Goal: Entertainment & Leisure: Consume media (video, audio)

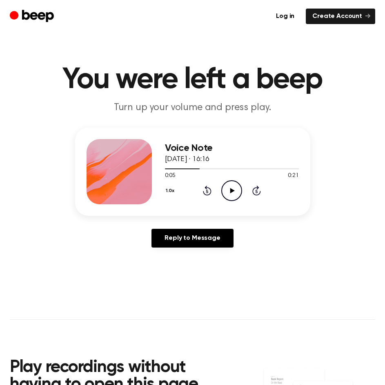
click at [229, 186] on icon "Play Audio" at bounding box center [231, 190] width 21 height 21
click at [230, 189] on icon at bounding box center [232, 190] width 4 height 5
click at [138, 301] on main "You were left a beep Turn up your volume and press play. Voice Note 20 tháng 8,…" at bounding box center [192, 255] width 385 height 511
click at [231, 192] on icon at bounding box center [232, 190] width 4 height 5
click at [232, 188] on icon "Play Audio" at bounding box center [231, 190] width 21 height 21
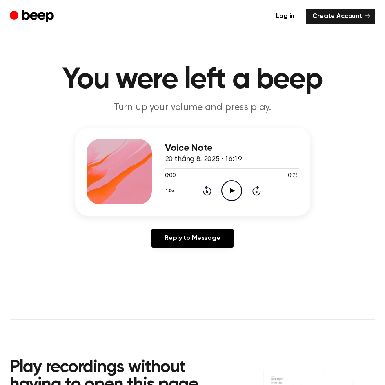
click at [225, 196] on icon "Play Audio" at bounding box center [231, 190] width 21 height 21
click at [154, 302] on main "You were left a beep Turn up your volume and press play. Voice Note 20 tháng 8,…" at bounding box center [192, 255] width 385 height 511
click at [233, 196] on icon "Pause Audio" at bounding box center [231, 190] width 21 height 21
click at [227, 190] on icon "Play Audio" at bounding box center [231, 190] width 21 height 21
click at [205, 190] on icon "Rewind 5 seconds" at bounding box center [206, 190] width 9 height 11
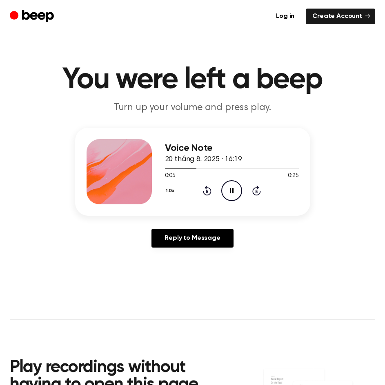
click at [226, 195] on icon "Pause Audio" at bounding box center [231, 190] width 21 height 21
click at [226, 195] on icon "Play Audio" at bounding box center [231, 190] width 21 height 21
click at [238, 185] on icon "Play Audio" at bounding box center [231, 190] width 21 height 21
click at [232, 181] on circle at bounding box center [231, 191] width 20 height 20
click at [221, 190] on div "1.0x Rewind 5 seconds Play Audio Skip 5 seconds" at bounding box center [232, 190] width 134 height 21
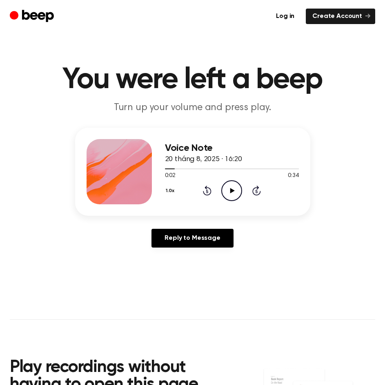
click at [232, 188] on icon "Play Audio" at bounding box center [231, 190] width 21 height 21
click at [230, 190] on icon at bounding box center [232, 190] width 4 height 5
click at [238, 187] on icon "Play Audio" at bounding box center [231, 190] width 21 height 21
click at [122, 263] on main "You were left a beep Turn up your volume and press play. Voice Note 20 tháng 8,…" at bounding box center [192, 255] width 385 height 511
click at [231, 187] on icon "Pause Audio" at bounding box center [231, 190] width 21 height 21
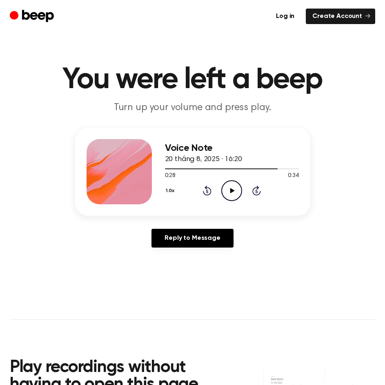
drag, startPoint x: 230, startPoint y: 186, endPoint x: 220, endPoint y: 188, distance: 10.1
click at [228, 186] on icon "Play Audio" at bounding box center [231, 190] width 21 height 21
click at [208, 191] on icon "Rewind 5 seconds" at bounding box center [206, 190] width 9 height 11
click at [227, 186] on icon "Pause Audio" at bounding box center [231, 190] width 21 height 21
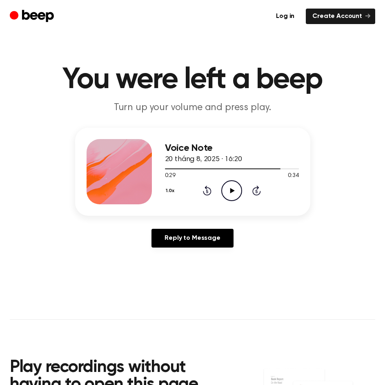
click at [233, 193] on icon "Play Audio" at bounding box center [231, 190] width 21 height 21
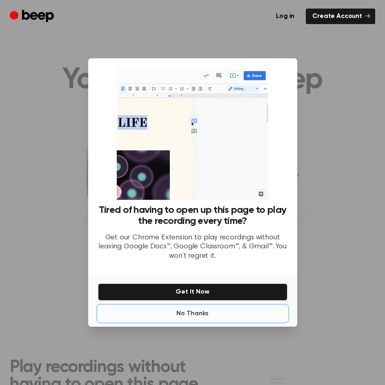
click at [199, 316] on button "No Thanks" at bounding box center [192, 313] width 189 height 16
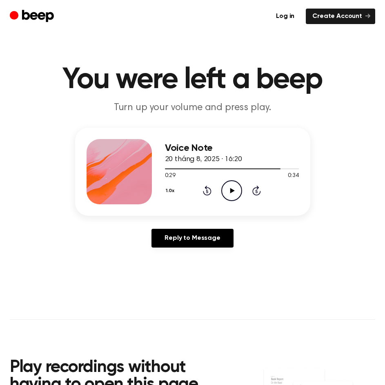
click at [231, 190] on icon at bounding box center [232, 190] width 4 height 5
click at [229, 188] on icon "Play Audio" at bounding box center [231, 190] width 21 height 21
click at [229, 188] on icon "Pause Audio" at bounding box center [231, 190] width 21 height 21
click at [232, 192] on icon "Play Audio" at bounding box center [231, 190] width 21 height 21
click at [237, 168] on div at bounding box center [232, 168] width 134 height 7
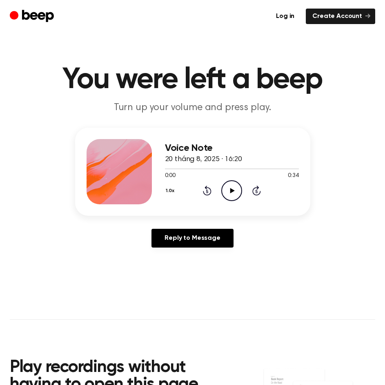
click at [234, 184] on icon "Play Audio" at bounding box center [231, 190] width 21 height 21
click at [248, 168] on div at bounding box center [232, 168] width 134 height 7
click at [236, 168] on div at bounding box center [232, 168] width 134 height 1
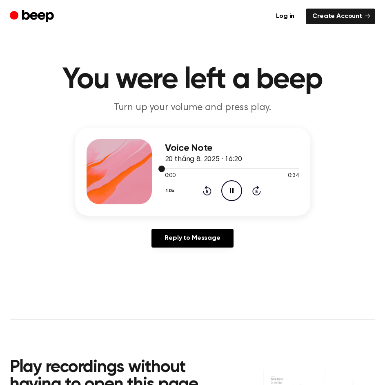
click at [236, 168] on div at bounding box center [232, 168] width 134 height 1
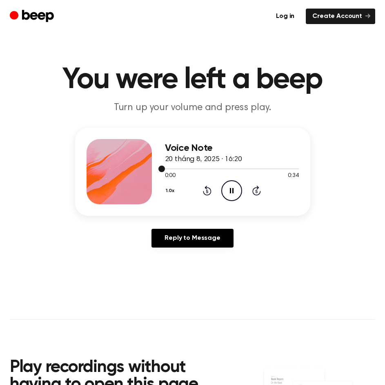
click at [236, 168] on div at bounding box center [232, 168] width 134 height 1
click at [230, 192] on icon at bounding box center [232, 190] width 4 height 5
click at [233, 184] on icon "Play Audio" at bounding box center [231, 190] width 21 height 21
